Goal: Transaction & Acquisition: Purchase product/service

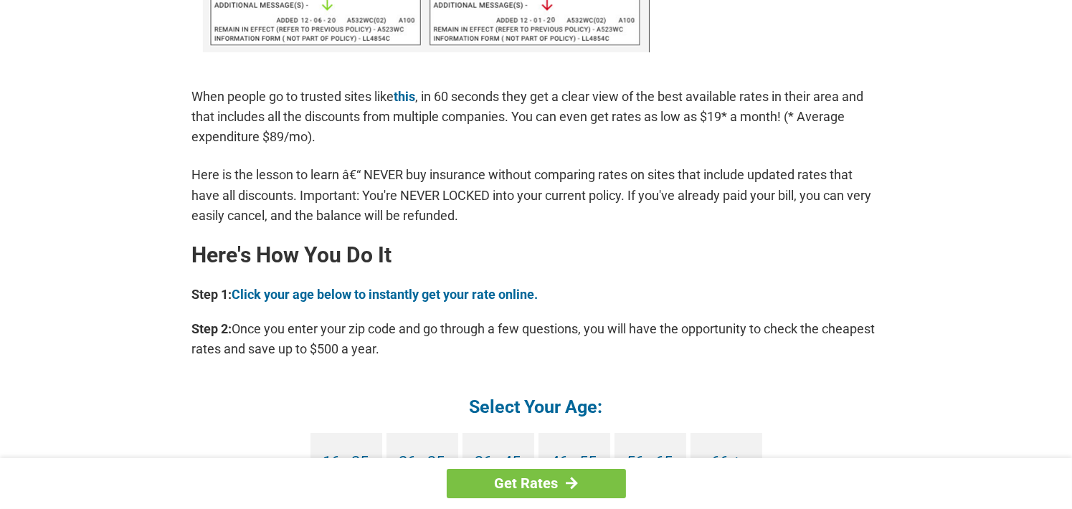
scroll to position [1147, 0]
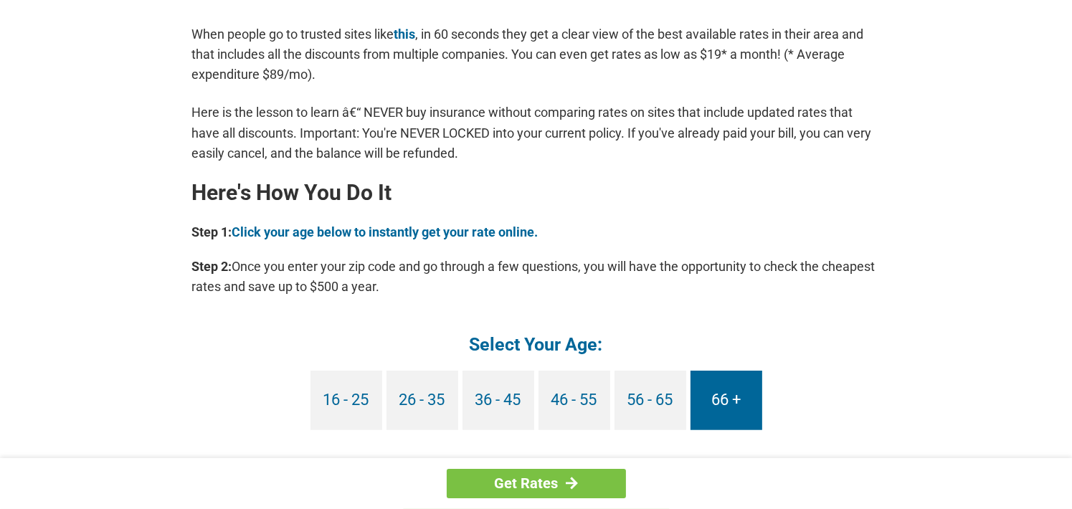
click at [723, 391] on link "66 +" at bounding box center [726, 401] width 72 height 60
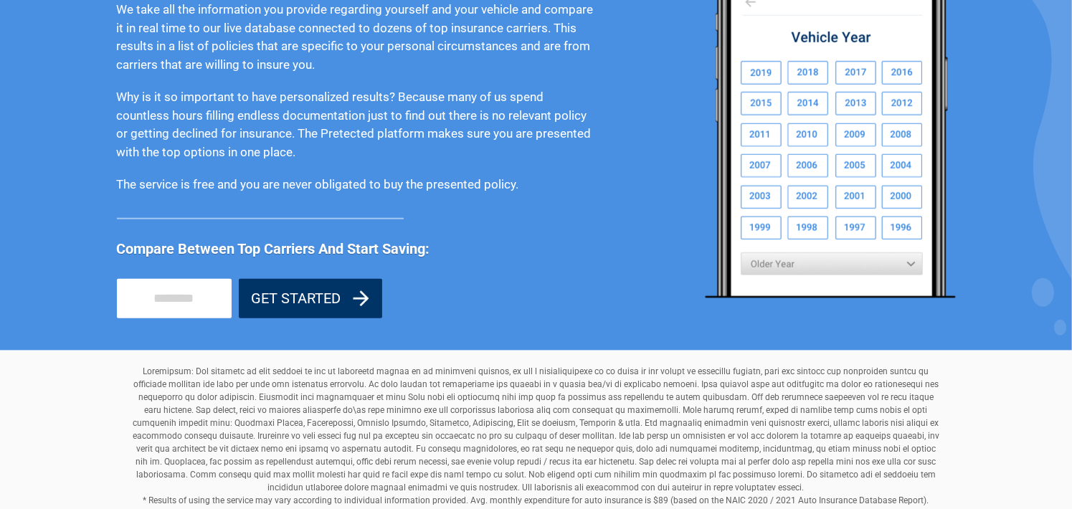
scroll to position [1128, 0]
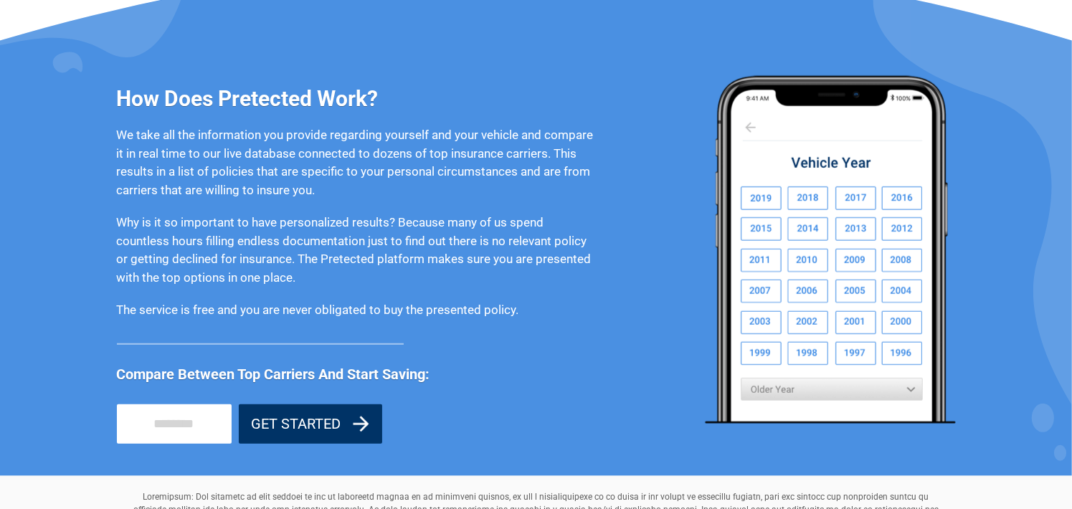
click at [841, 217] on img at bounding box center [830, 249] width 251 height 348
click at [859, 222] on img at bounding box center [830, 249] width 251 height 348
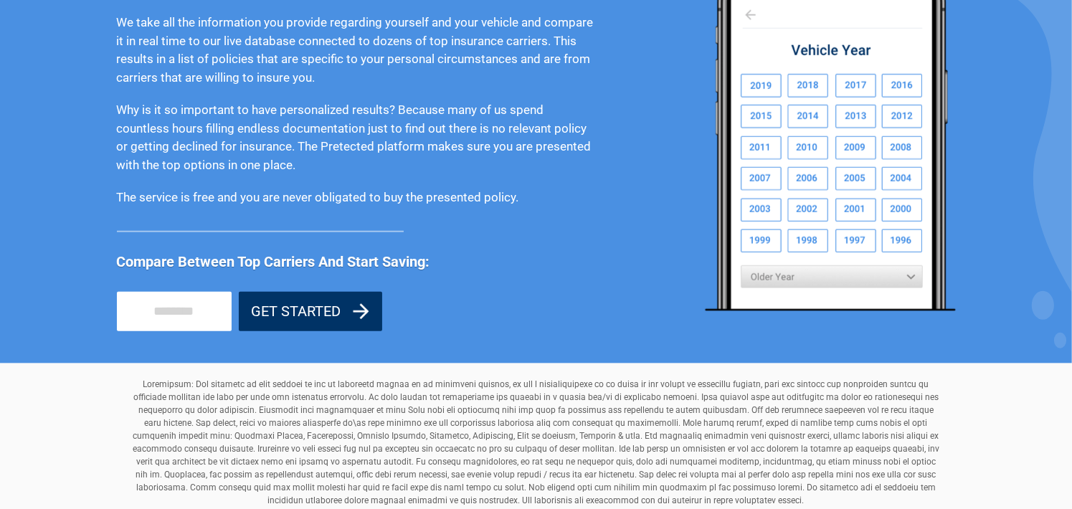
scroll to position [1343, 0]
